Goal: Transaction & Acquisition: Book appointment/travel/reservation

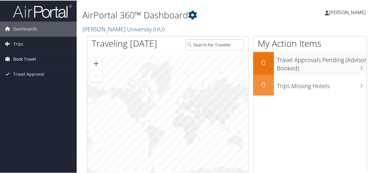
click at [24, 56] on span "Book Travel" at bounding box center [24, 58] width 23 height 15
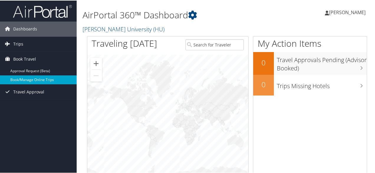
click at [27, 78] on link "Book/Manage Online Trips" at bounding box center [38, 79] width 77 height 9
